Goal: Task Accomplishment & Management: Manage account settings

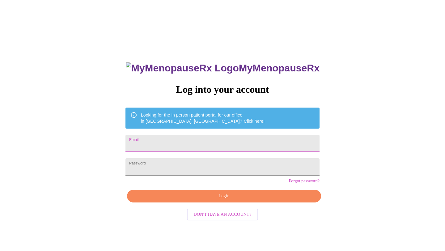
click at [236, 139] on input "Email" at bounding box center [223, 143] width 194 height 17
type input "[EMAIL_ADDRESS][DOMAIN_NAME]"
click at [224, 203] on button "Login" at bounding box center [224, 196] width 194 height 13
